Goal: Task Accomplishment & Management: Use online tool/utility

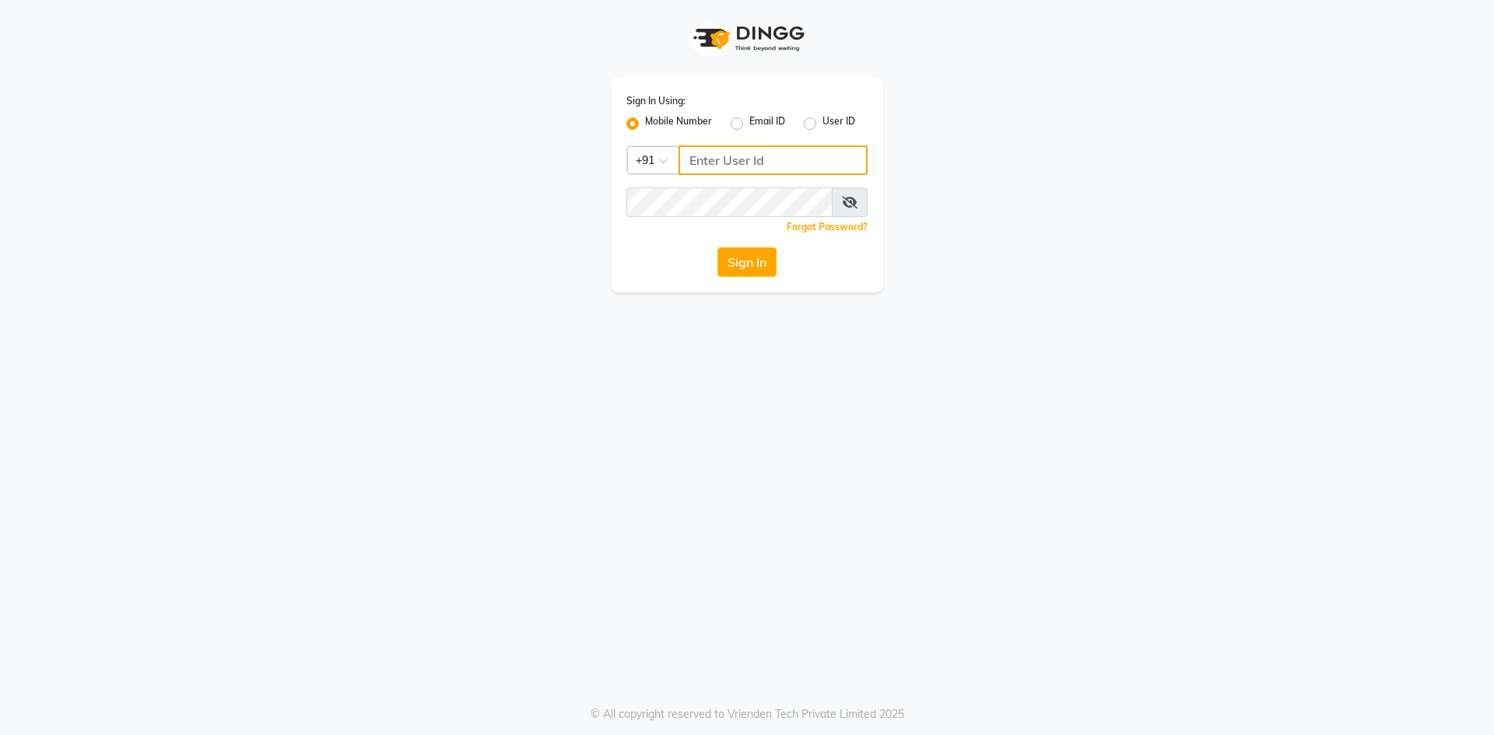
click at [721, 156] on input "Username" at bounding box center [772, 161] width 189 height 30
type input "6364229005"
click at [735, 261] on button "Sign In" at bounding box center [746, 262] width 59 height 30
